Goal: Transaction & Acquisition: Purchase product/service

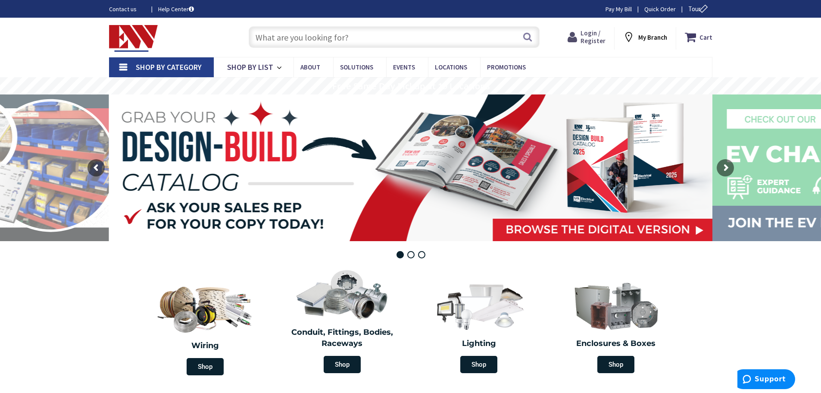
click at [593, 36] on span "Login / Register" at bounding box center [592, 37] width 25 height 16
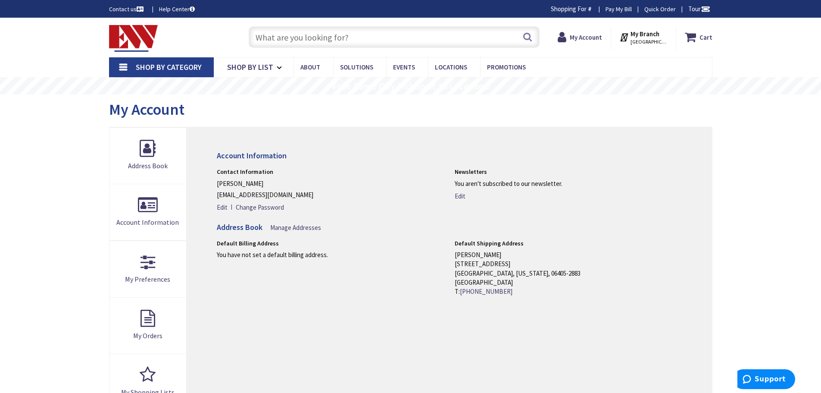
click at [258, 36] on input "text" at bounding box center [394, 37] width 291 height 22
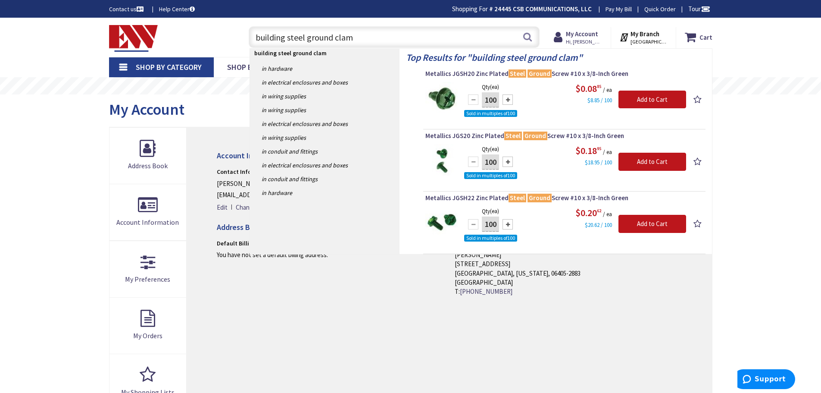
type input "building steel ground clamp"
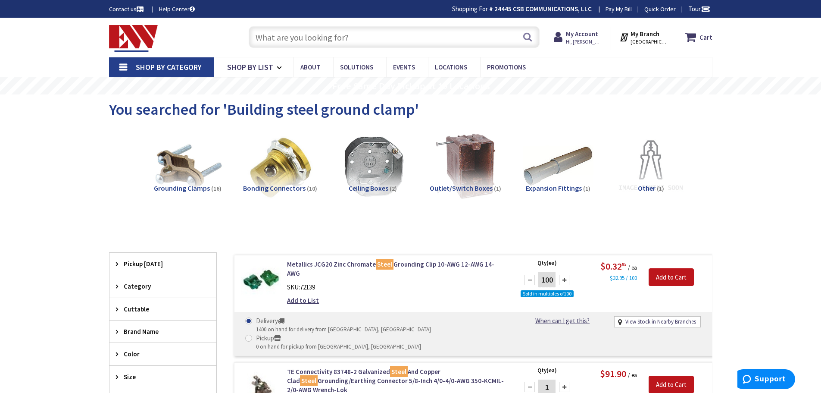
click at [179, 183] on img at bounding box center [187, 166] width 78 height 78
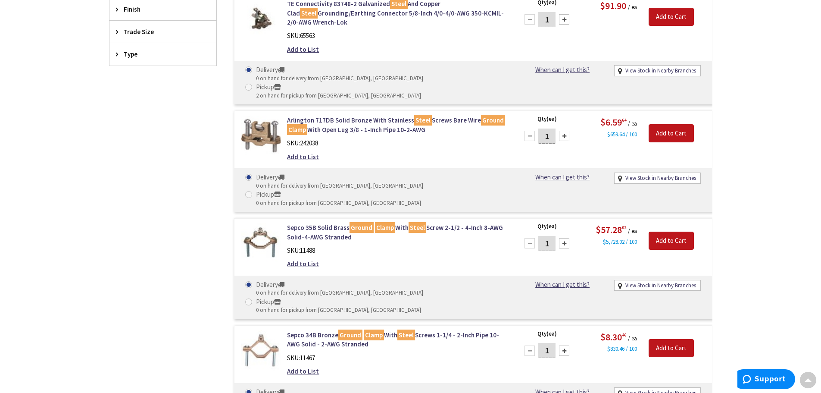
scroll to position [366, 0]
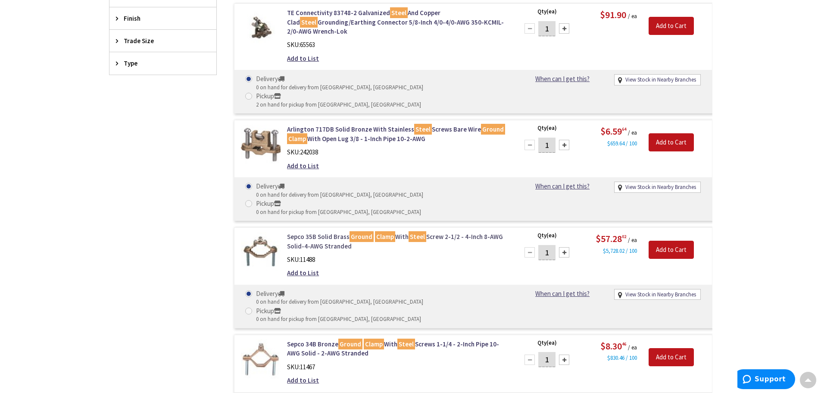
click at [335, 232] on link "Sepco 35B Solid Brass Ground Clamp With Steel Screw 2-1/2 - 4-Inch 8-AWG Solid-…" at bounding box center [396, 241] width 219 height 19
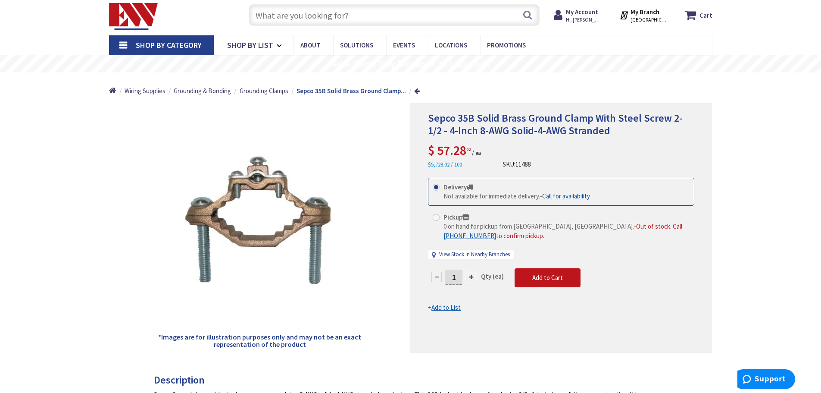
scroll to position [43, 0]
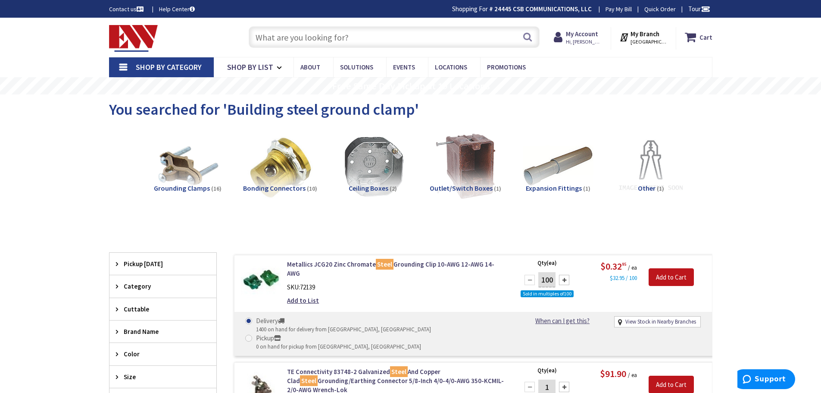
click at [280, 183] on div "Bonding Connectors (10)" at bounding box center [280, 170] width 79 height 79
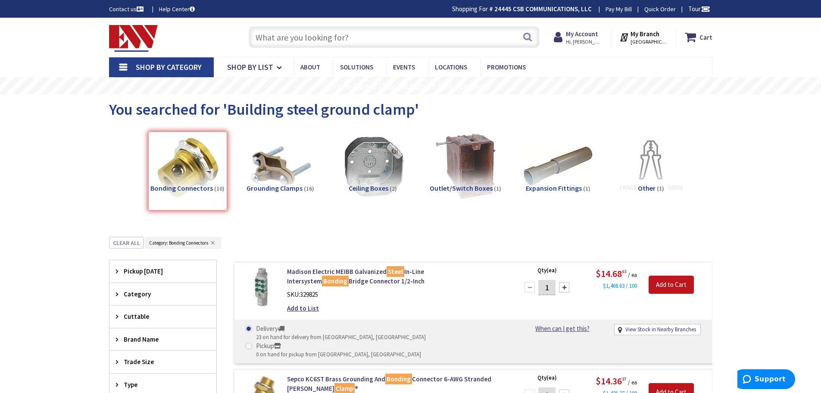
click at [257, 34] on input "text" at bounding box center [394, 37] width 291 height 22
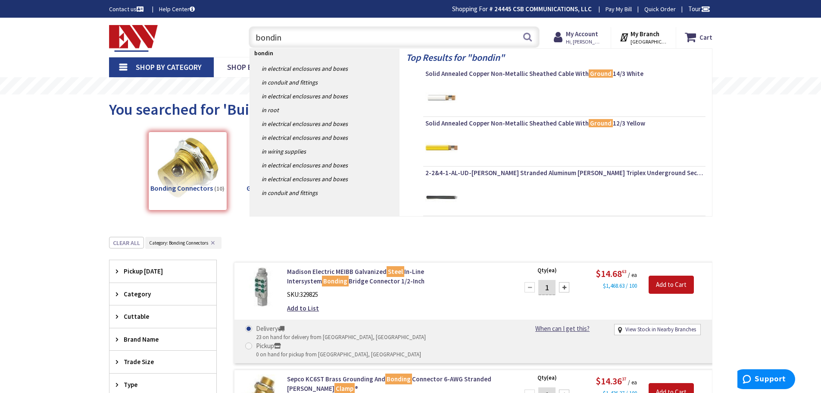
type input "bonding"
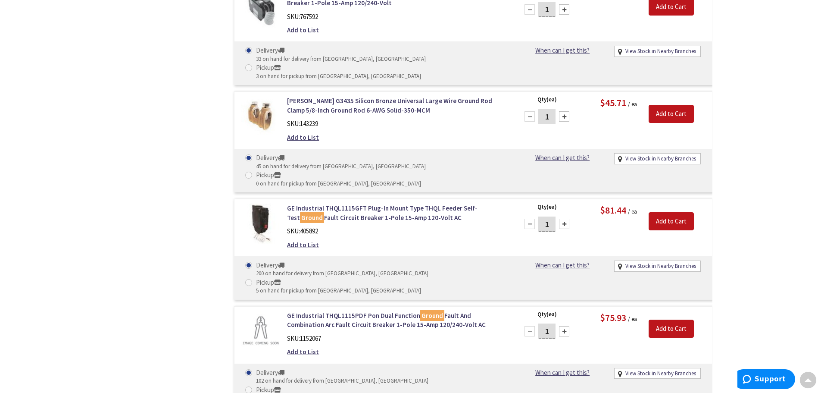
scroll to position [8106, 0]
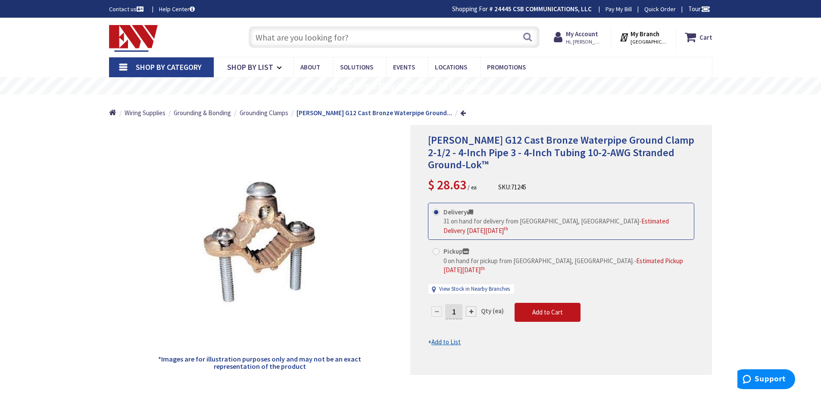
click at [473, 306] on div at bounding box center [471, 311] width 10 height 10
click at [473, 280] on div at bounding box center [561, 249] width 301 height 249
click at [474, 279] on div at bounding box center [561, 249] width 301 height 249
click at [471, 306] on div at bounding box center [471, 311] width 10 height 10
click at [471, 280] on div at bounding box center [561, 249] width 301 height 249
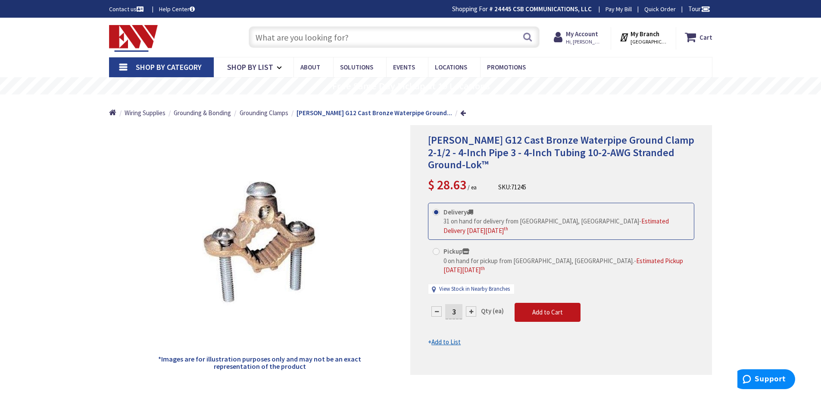
click at [470, 306] on div at bounding box center [471, 311] width 10 height 10
type input "4"
click at [553, 308] on span "Add to Cart" at bounding box center [547, 312] width 31 height 8
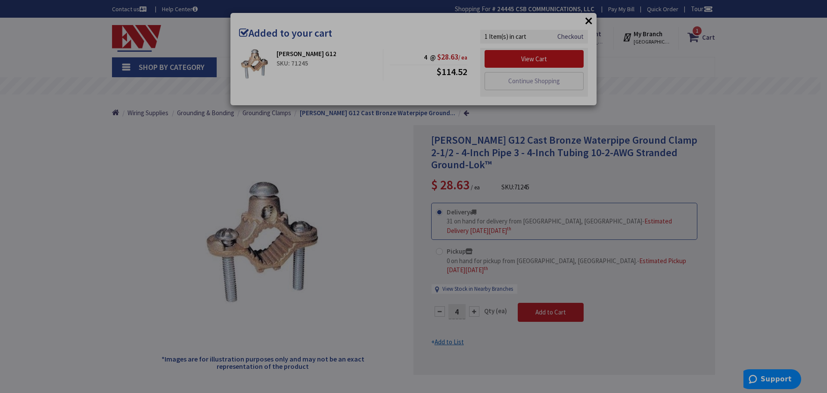
click at [382, 222] on div "× Added to your cart Greaves G12 SKU: 71245 4 @ $28.63 / ea $114.52" at bounding box center [413, 196] width 827 height 393
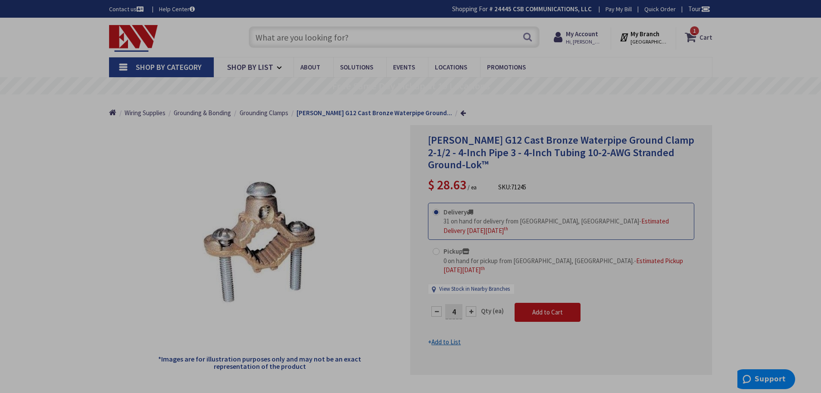
click at [694, 32] on span "1" at bounding box center [694, 30] width 3 height 7
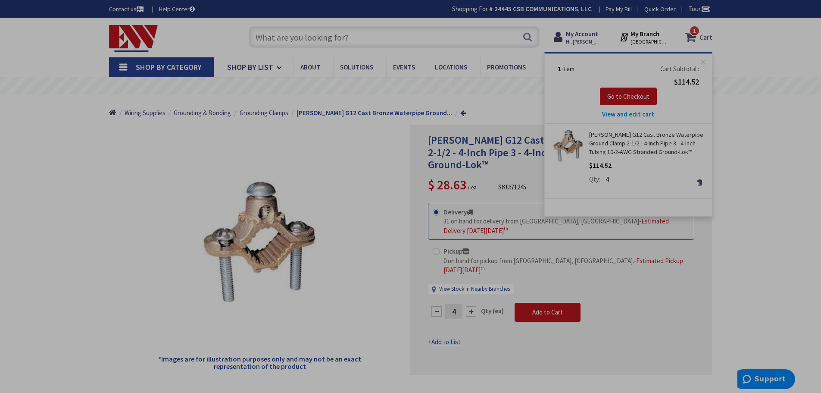
click at [694, 32] on span "1" at bounding box center [694, 30] width 3 height 7
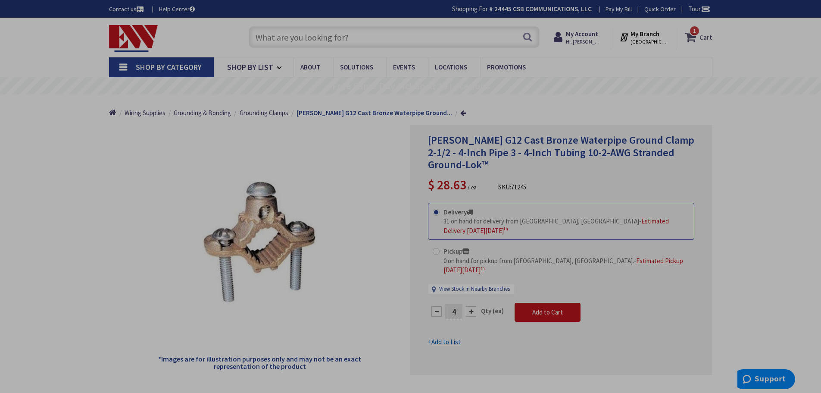
click at [694, 32] on span "1" at bounding box center [694, 30] width 3 height 7
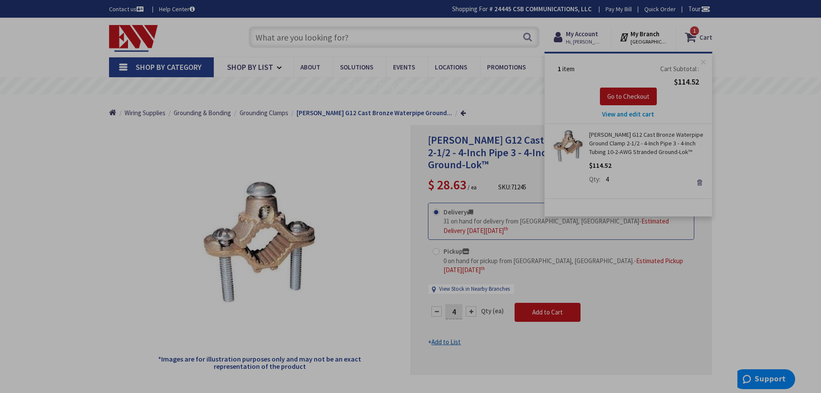
click at [694, 32] on span "1" at bounding box center [694, 30] width 3 height 7
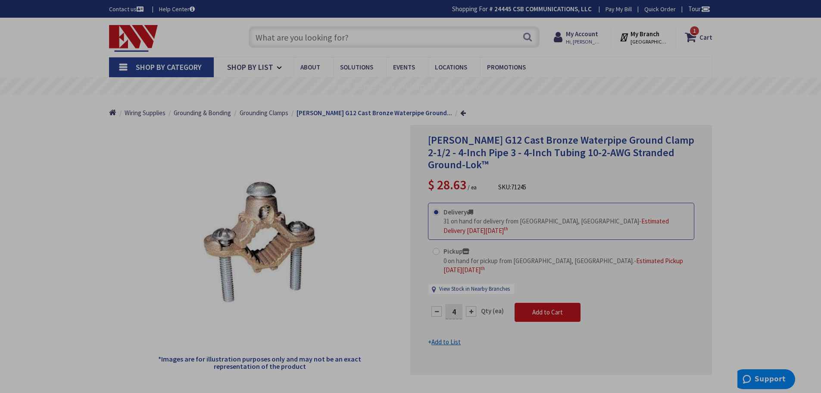
click at [260, 31] on input "text" at bounding box center [394, 37] width 291 height 22
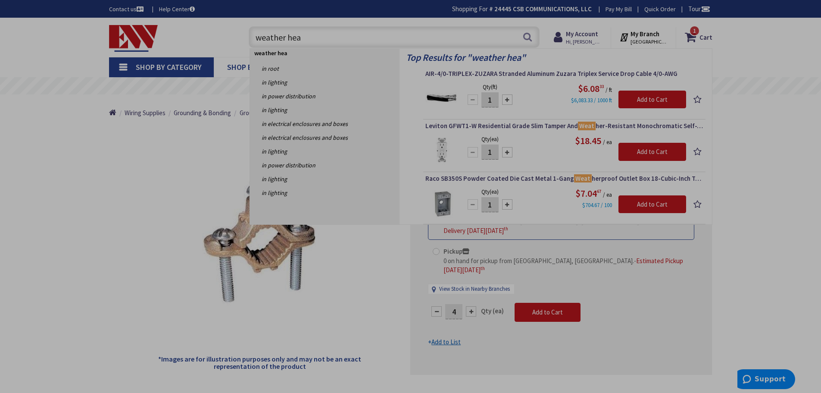
type input "weather head"
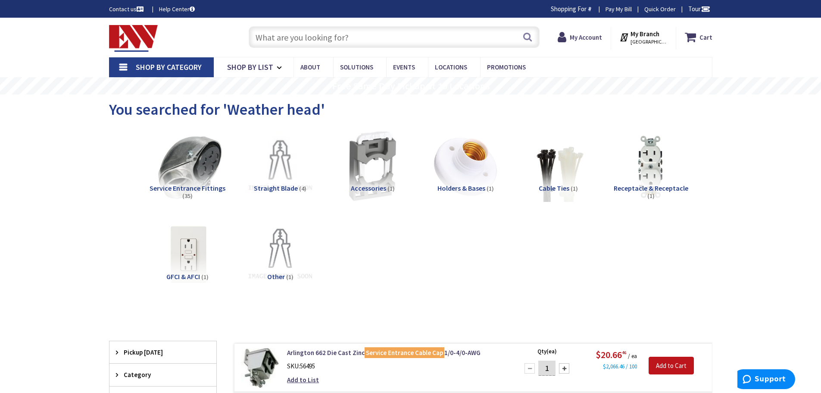
click at [204, 154] on img at bounding box center [187, 166] width 78 height 78
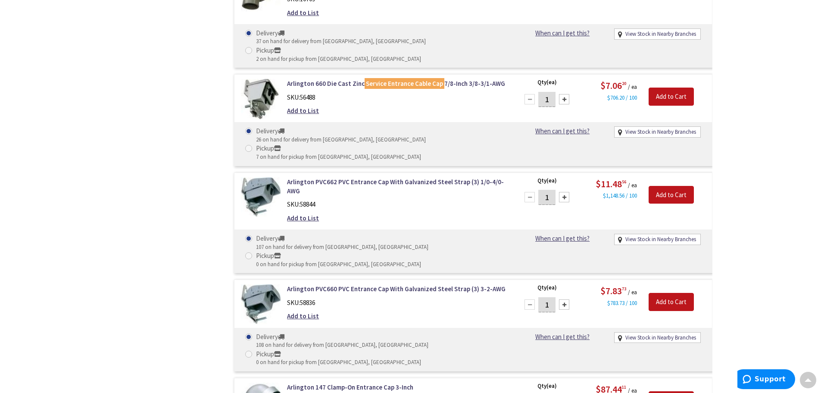
scroll to position [1230, 0]
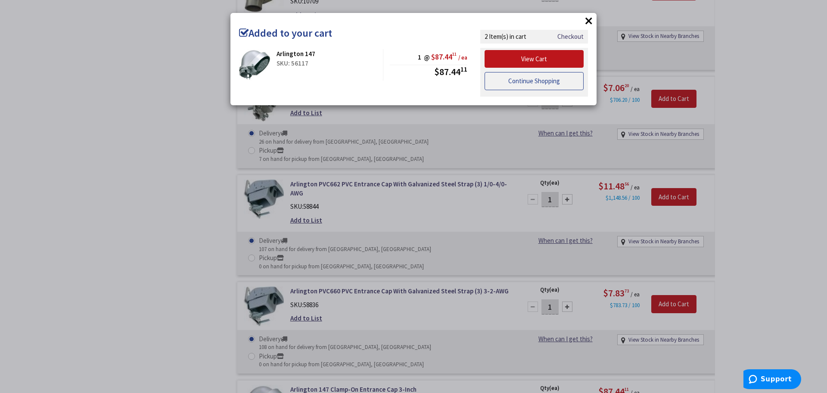
click at [527, 80] on link "Continue Shopping" at bounding box center [534, 81] width 99 height 18
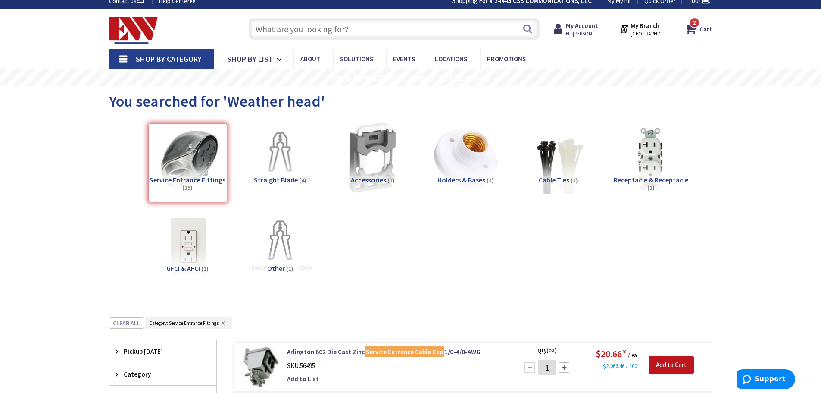
scroll to position [0, 0]
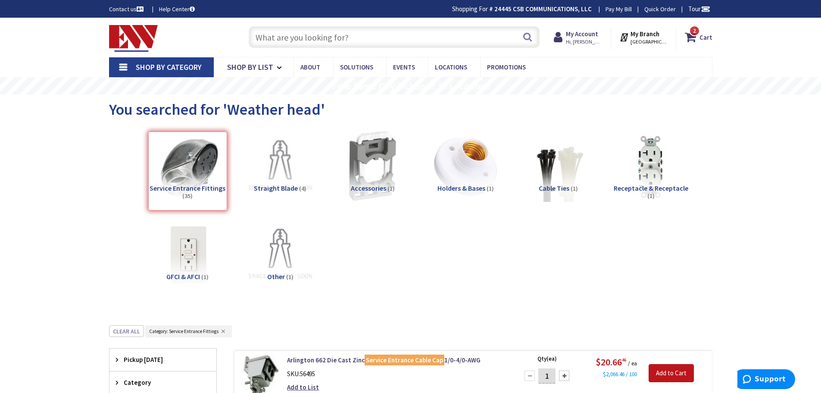
click at [273, 36] on input "text" at bounding box center [394, 37] width 291 height 22
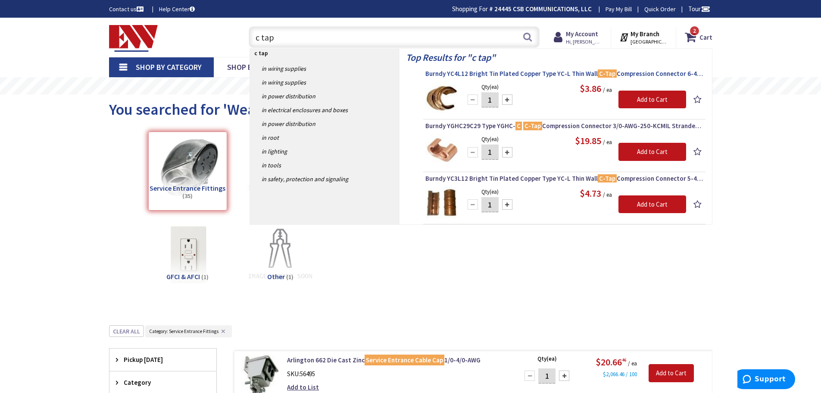
type input "c tap"
click at [600, 71] on mark "C-Tap" at bounding box center [607, 73] width 19 height 11
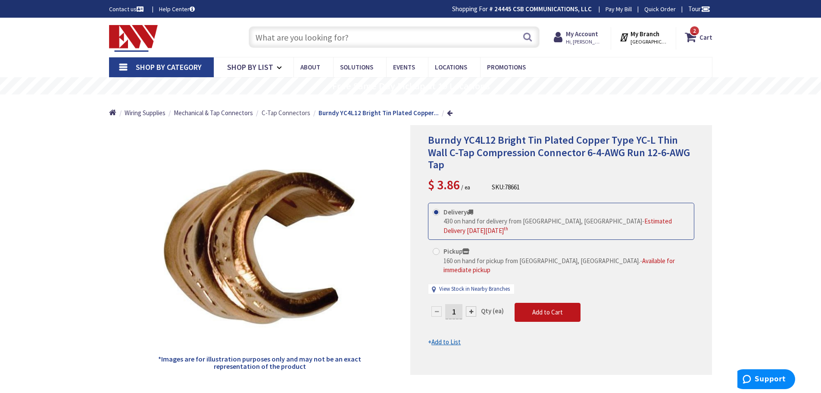
click at [280, 112] on span "C-Tap Connectors" at bounding box center [286, 113] width 49 height 8
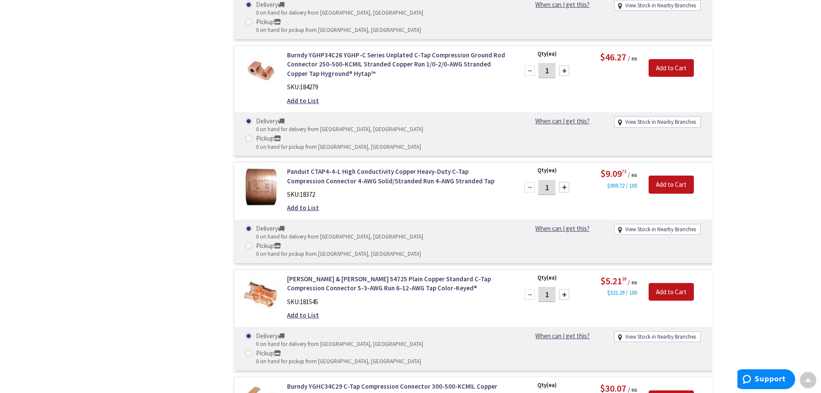
scroll to position [2112, 0]
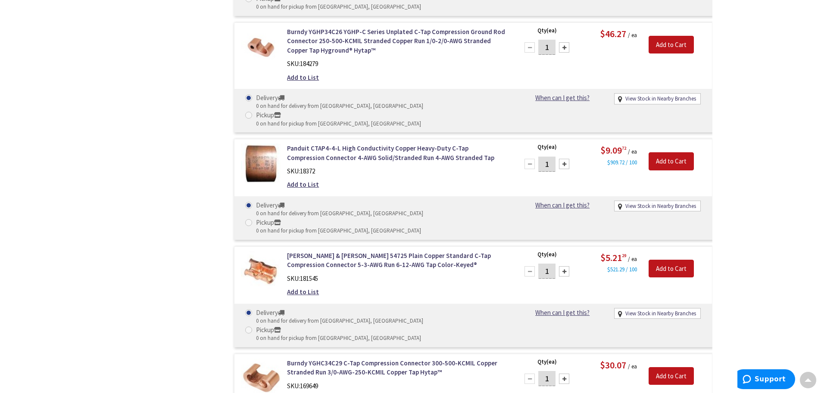
scroll to position [2155, 0]
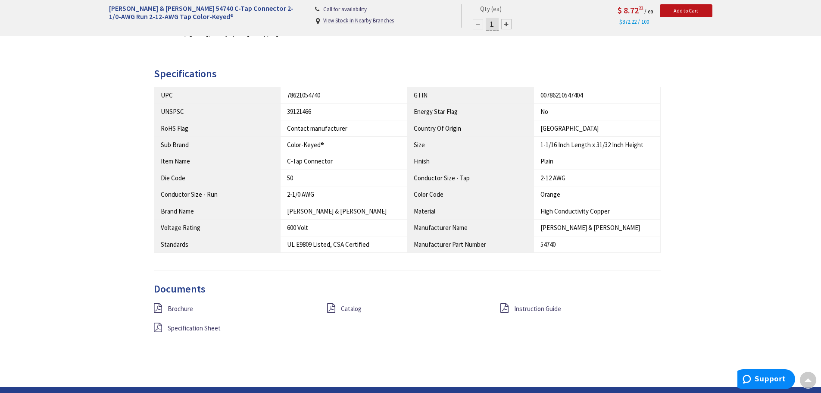
scroll to position [474, 0]
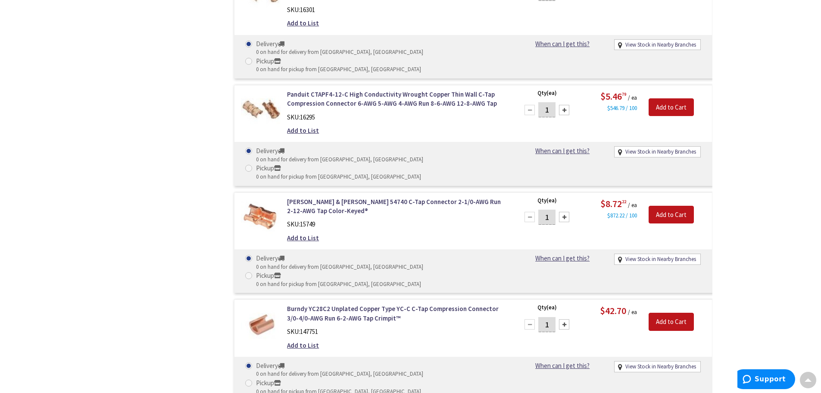
scroll to position [2629, 0]
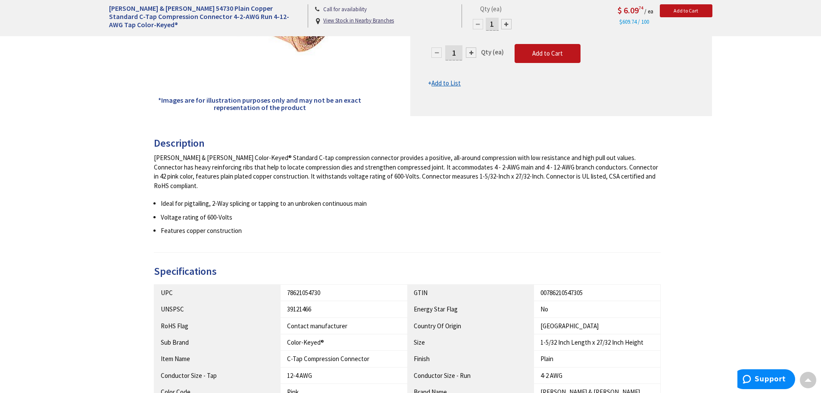
scroll to position [86, 0]
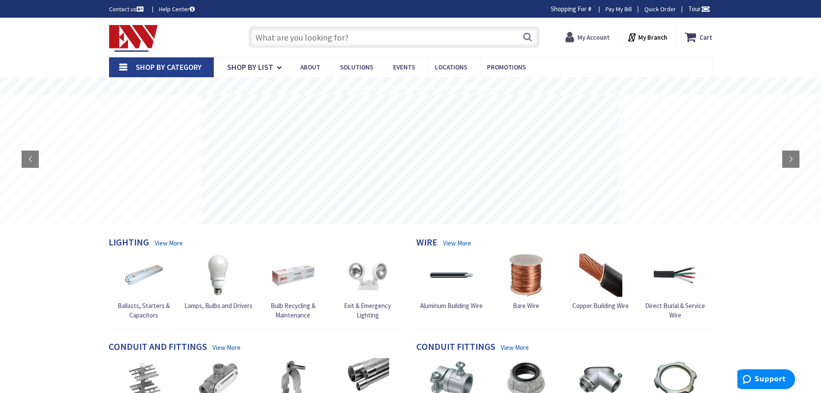
click at [588, 35] on strong "My Account" at bounding box center [593, 37] width 32 height 8
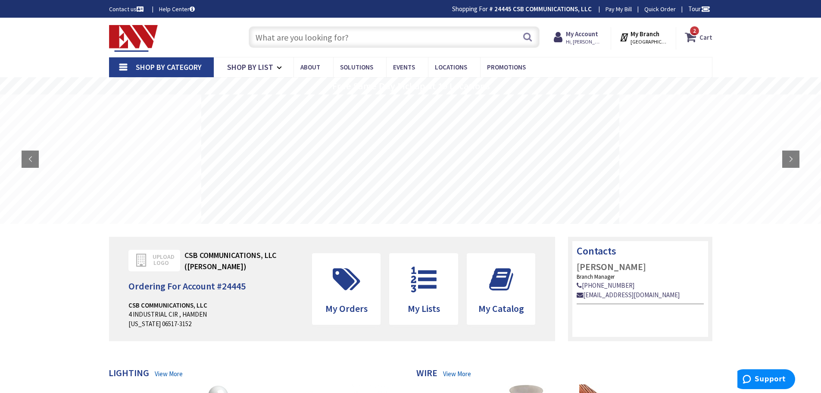
click at [692, 37] on icon at bounding box center [692, 37] width 15 height 16
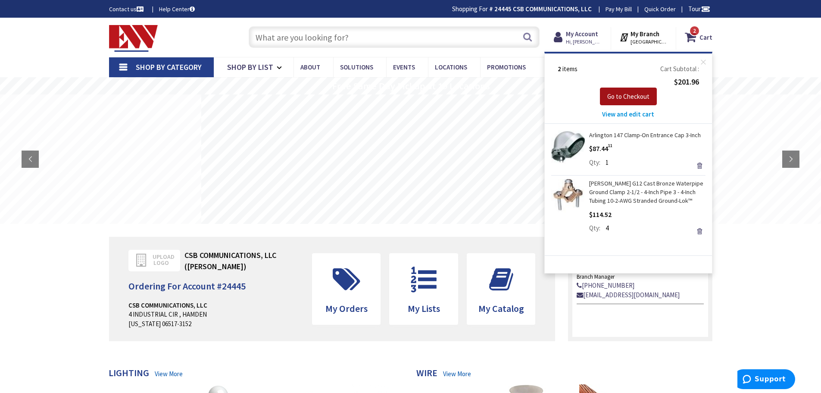
click at [630, 95] on span "Go to Checkout" at bounding box center [628, 96] width 42 height 8
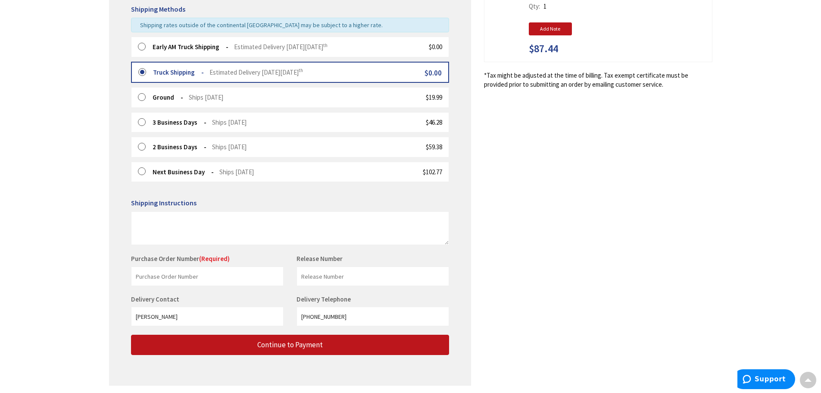
scroll to position [244, 0]
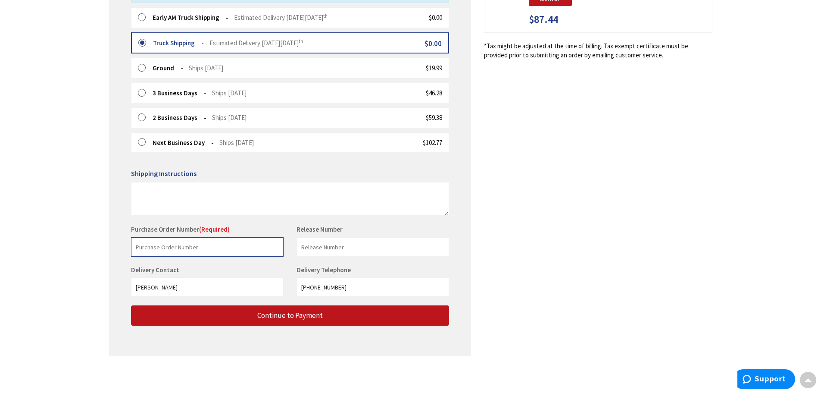
click at [135, 242] on input "text" at bounding box center [207, 246] width 153 height 19
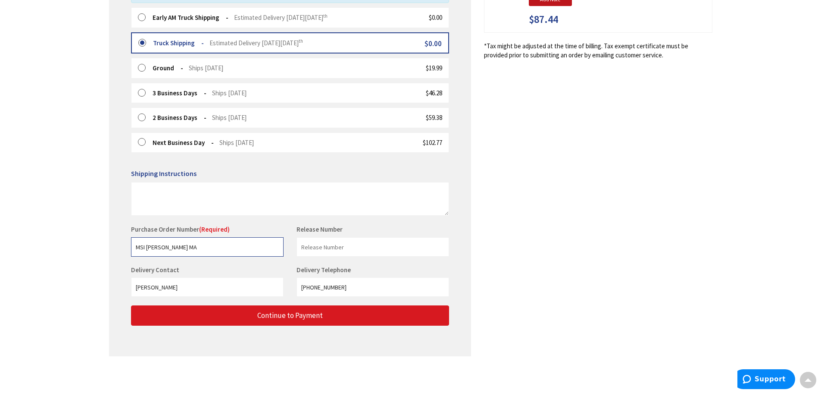
type input "MSI [PERSON_NAME] MA"
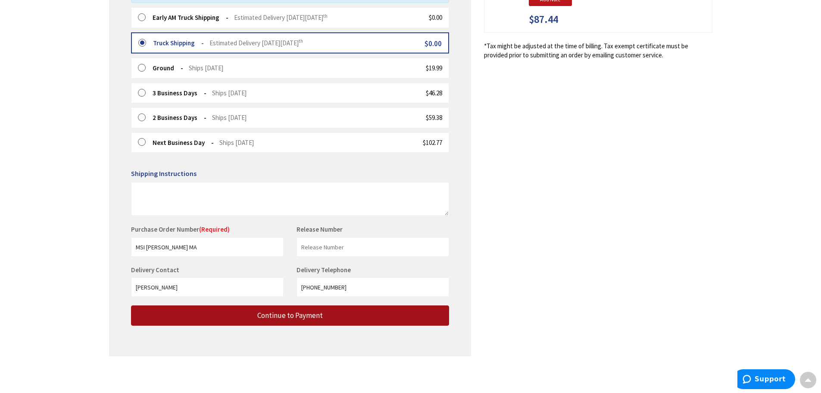
click at [290, 318] on span "Continue to Payment" at bounding box center [290, 314] width 66 height 9
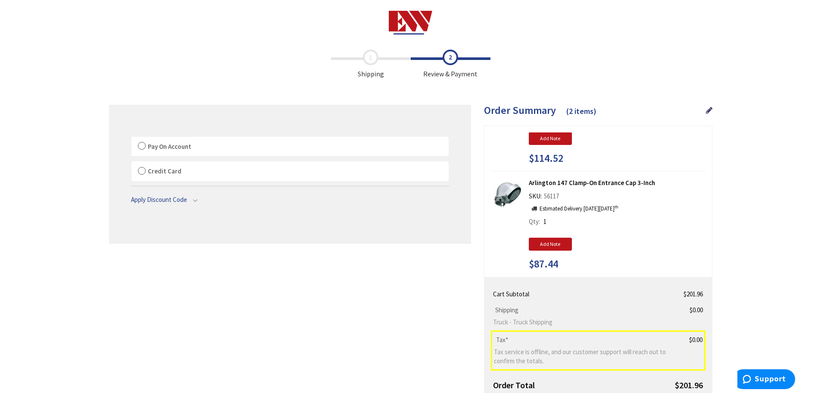
click at [142, 145] on label "Pay On Account" at bounding box center [289, 147] width 317 height 20
click at [131, 138] on input "Pay On Account" at bounding box center [131, 138] width 0 height 0
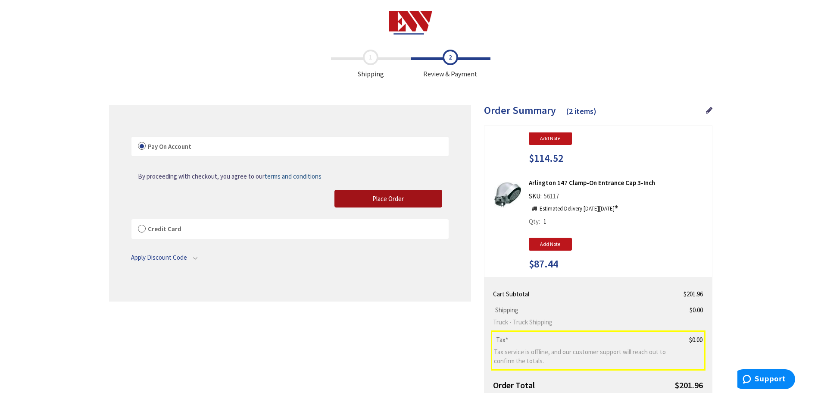
click at [391, 201] on span "Place Order" at bounding box center [387, 198] width 31 height 8
